Goal: Obtain resource: Obtain resource

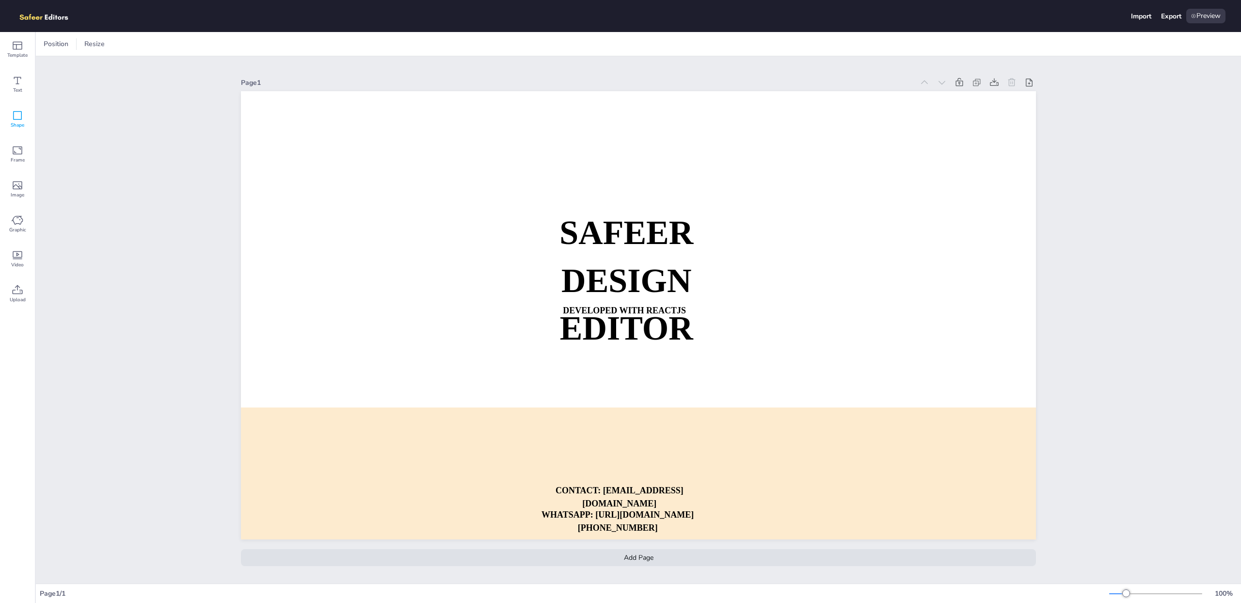
click at [12, 112] on icon at bounding box center [18, 116] width 12 height 12
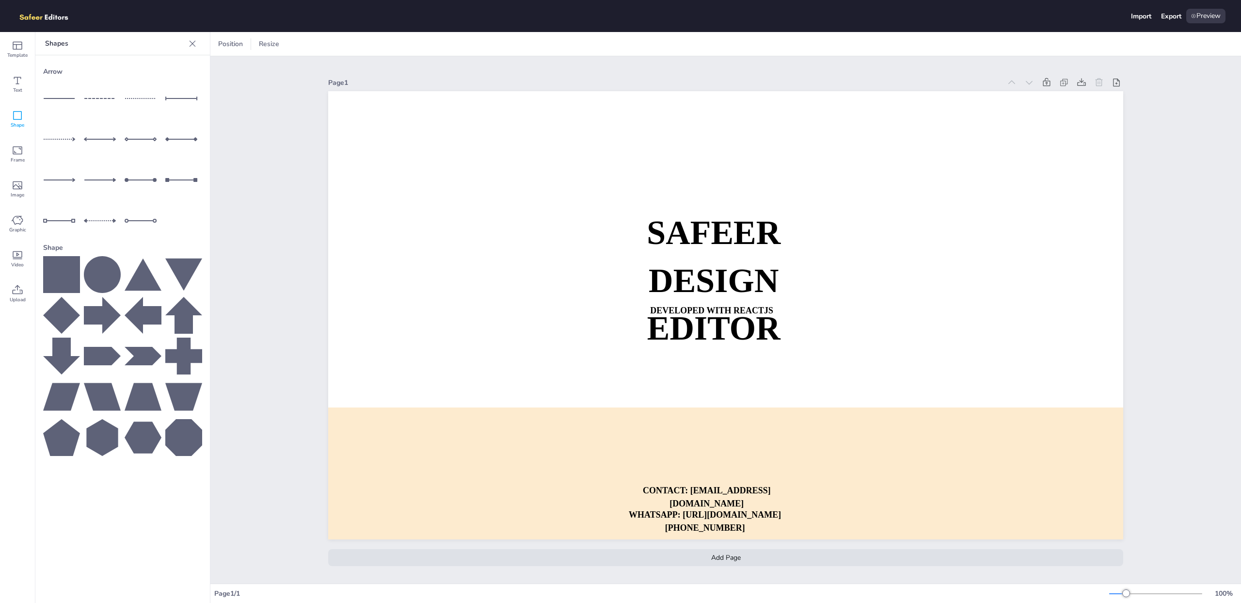
click at [12, 112] on icon at bounding box center [18, 116] width 12 height 12
click at [18, 54] on span "Template" at bounding box center [17, 55] width 20 height 8
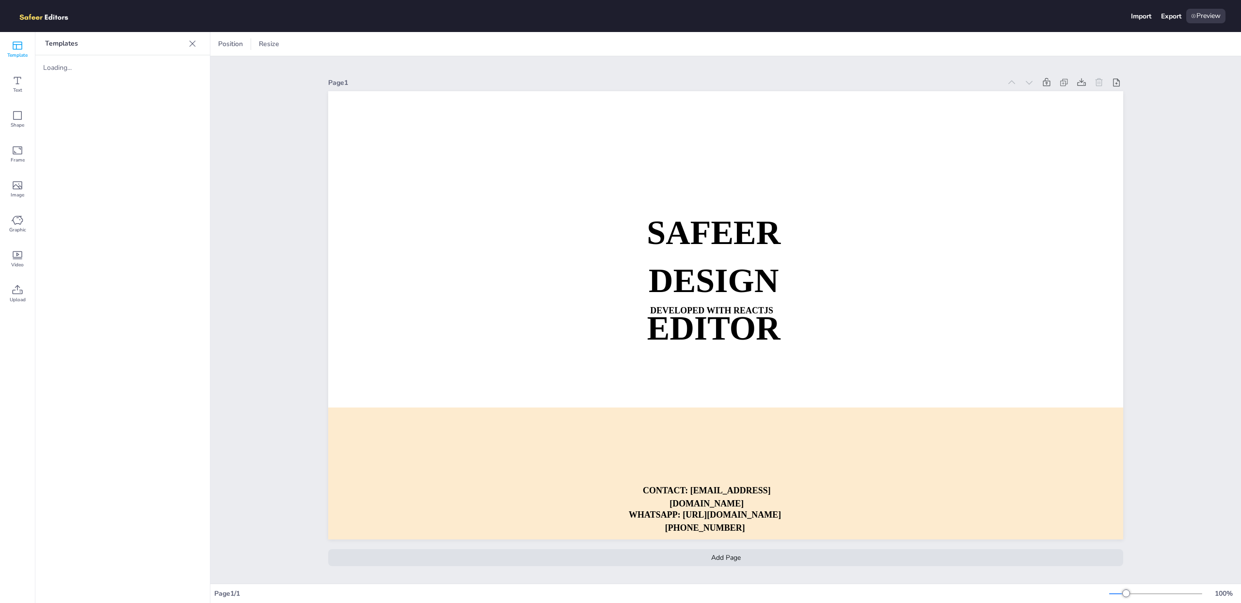
click at [52, 114] on div "Templates Loading..." at bounding box center [122, 317] width 175 height 571
click at [195, 45] on icon at bounding box center [193, 44] width 10 height 10
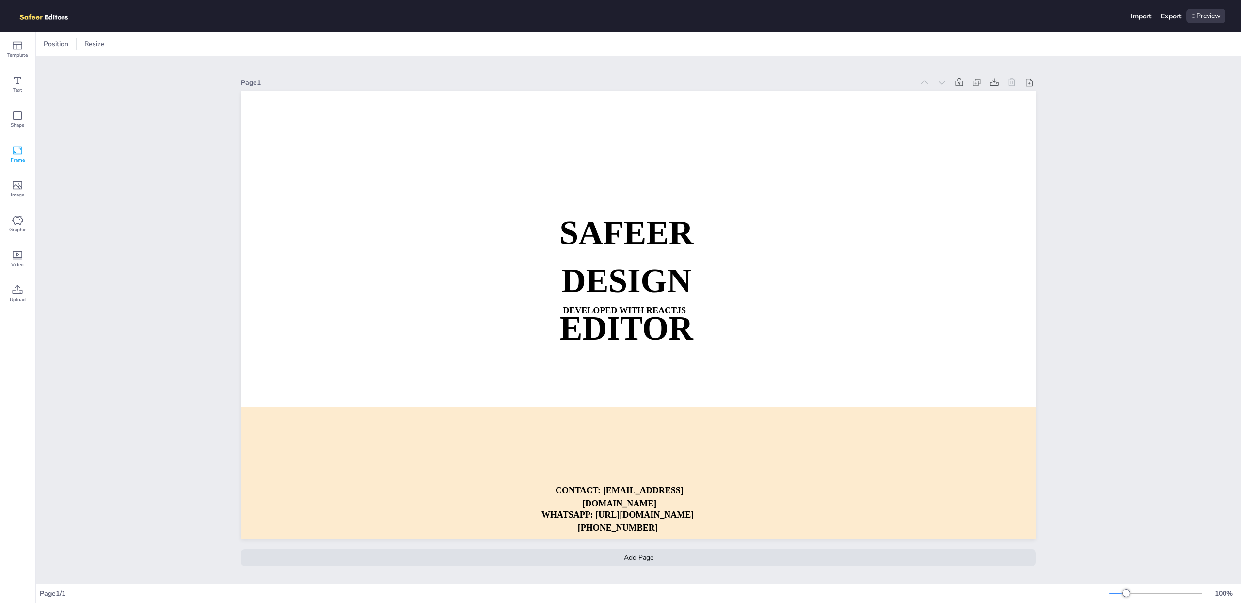
click at [17, 152] on icon at bounding box center [18, 151] width 12 height 12
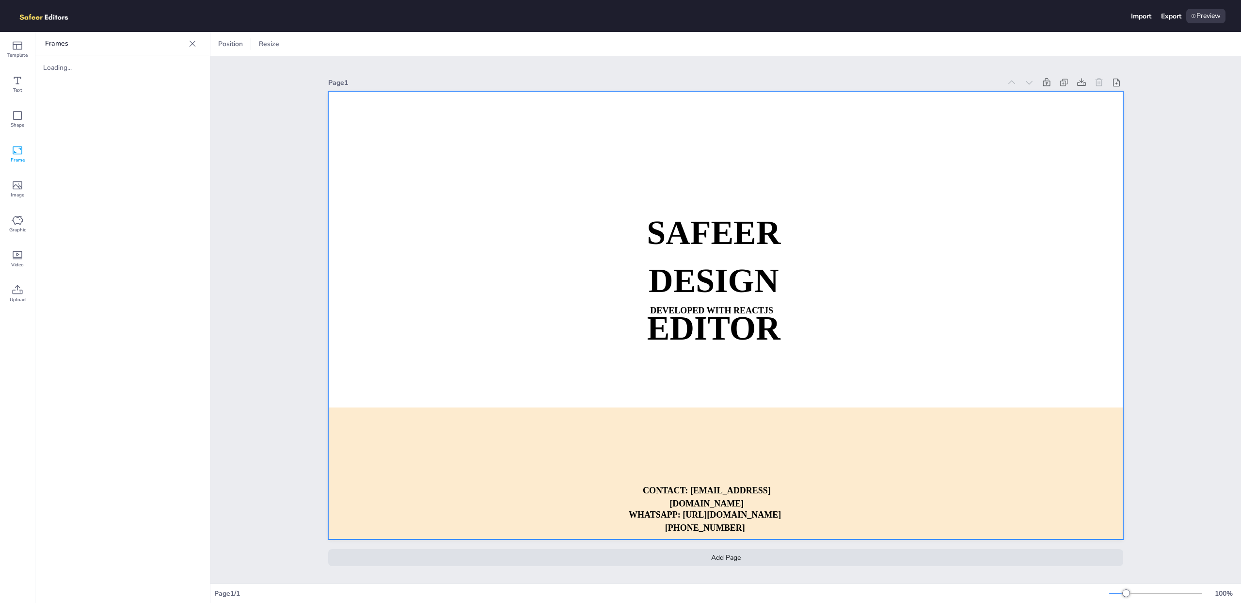
drag, startPoint x: 460, startPoint y: 183, endPoint x: 552, endPoint y: 235, distance: 105.6
click at [552, 235] on div at bounding box center [725, 315] width 795 height 448
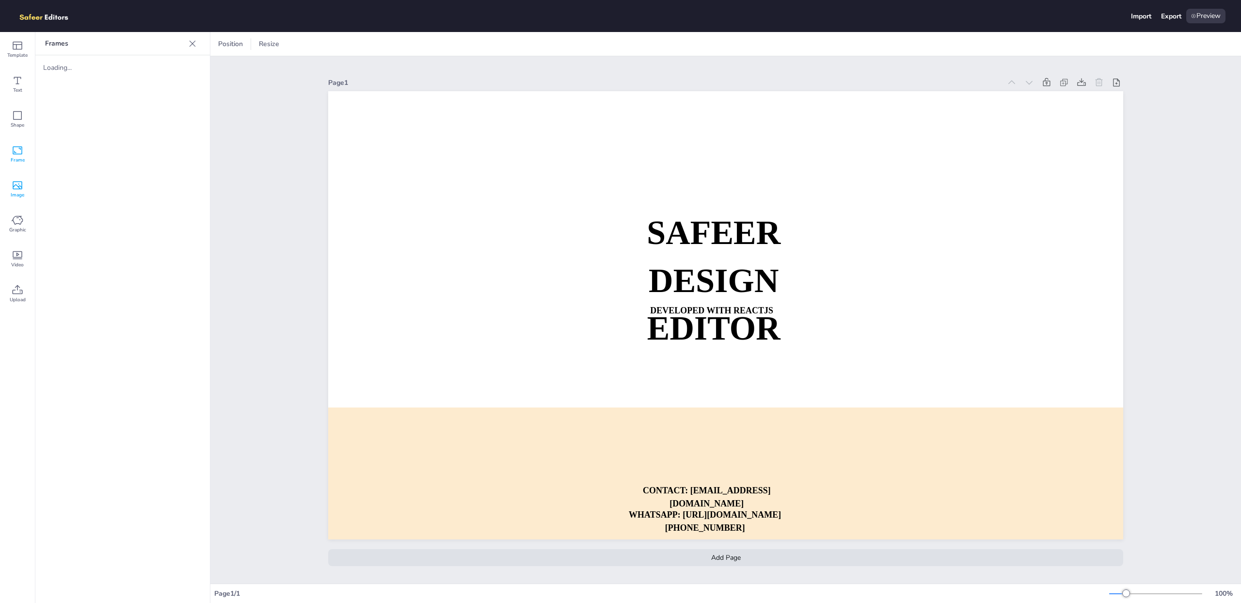
click at [9, 187] on div "Image" at bounding box center [17, 189] width 35 height 35
click at [20, 225] on icon at bounding box center [18, 220] width 12 height 12
click at [102, 207] on div "Loading..." at bounding box center [122, 346] width 175 height 513
click at [30, 260] on div "Video" at bounding box center [17, 258] width 35 height 35
click at [15, 300] on span "Upload" at bounding box center [18, 300] width 16 height 8
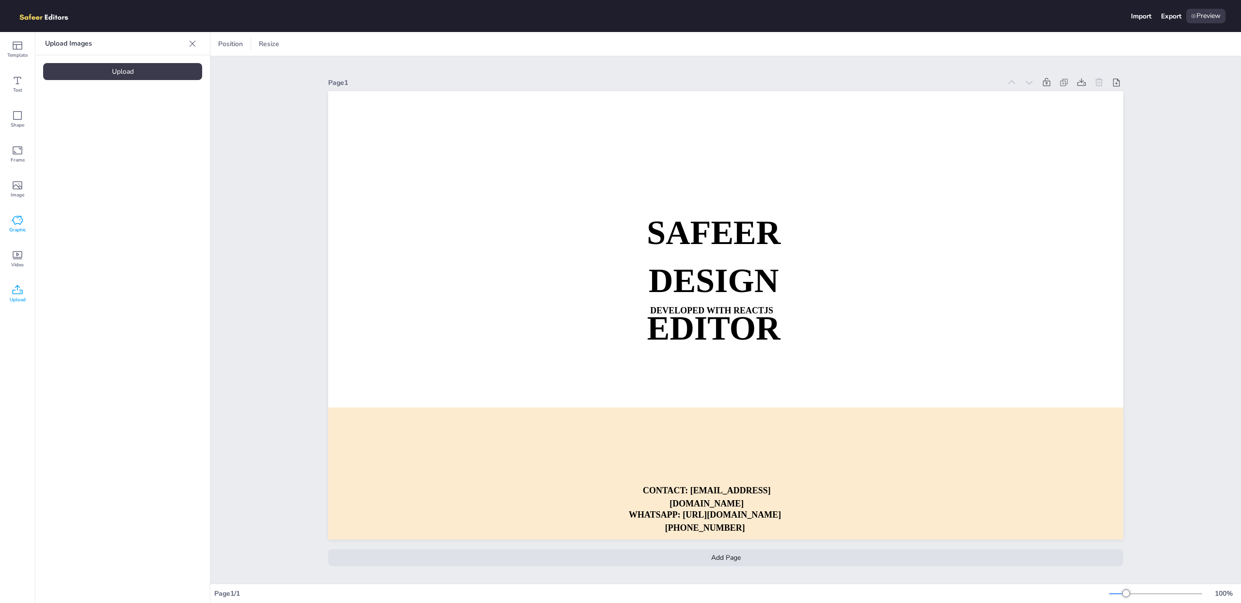
click at [17, 218] on icon at bounding box center [18, 220] width 12 height 12
click at [17, 181] on icon at bounding box center [18, 185] width 10 height 8
